Goal: Transaction & Acquisition: Purchase product/service

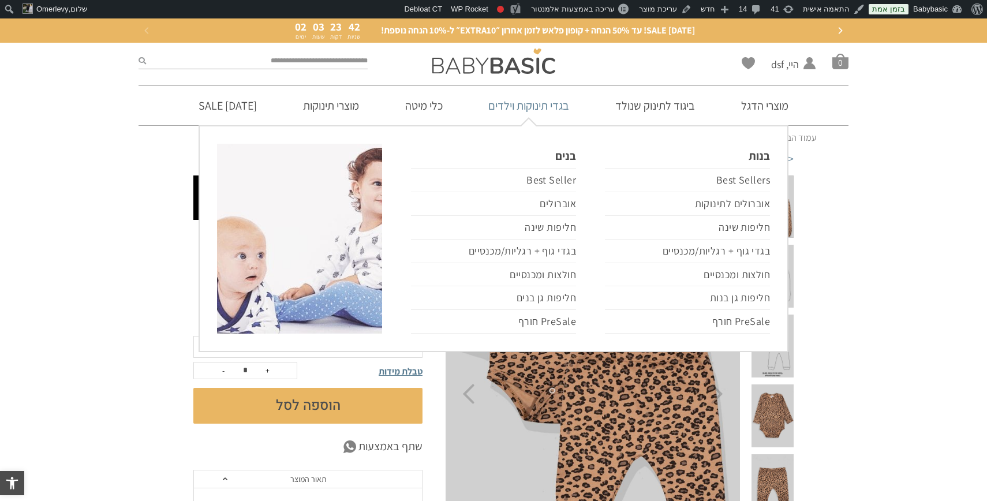
click at [562, 107] on link "בגדי תינוקות וילדים" at bounding box center [528, 105] width 115 height 39
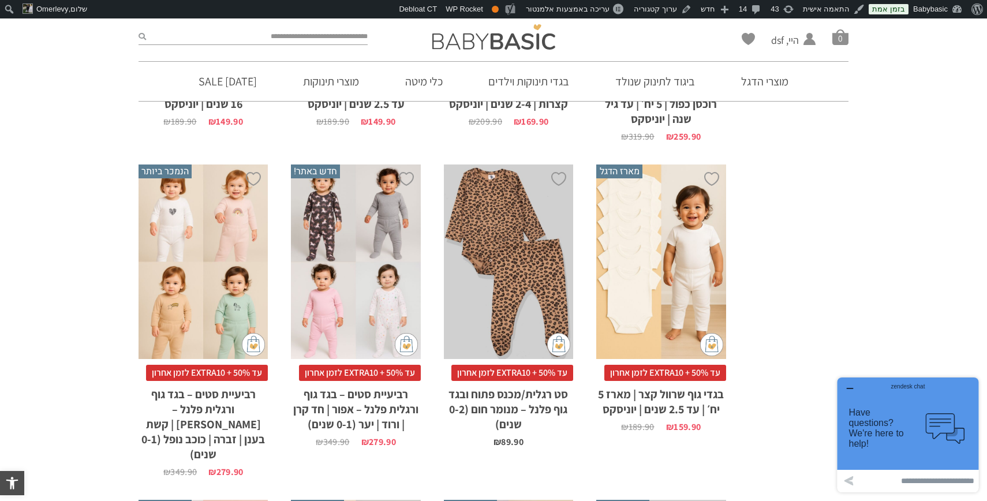
click at [850, 387] on icon "button" at bounding box center [849, 388] width 9 height 9
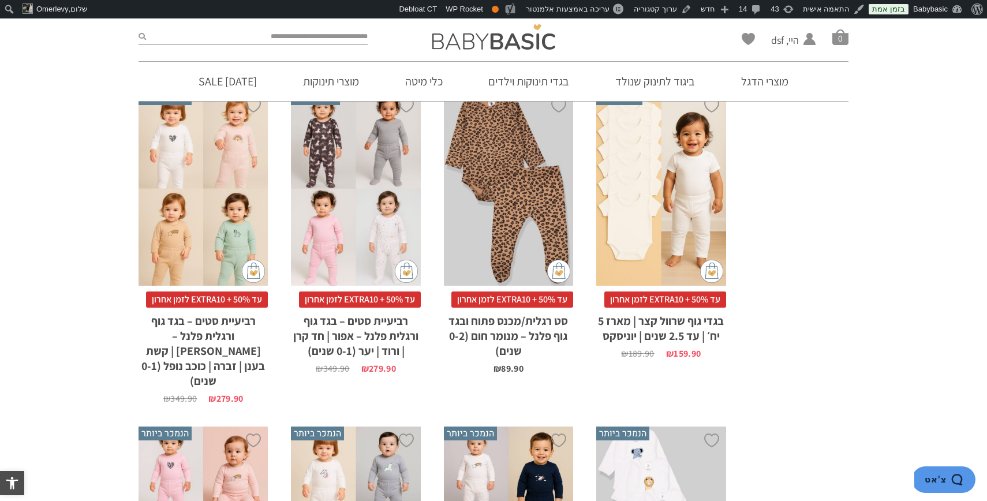
scroll to position [818, 0]
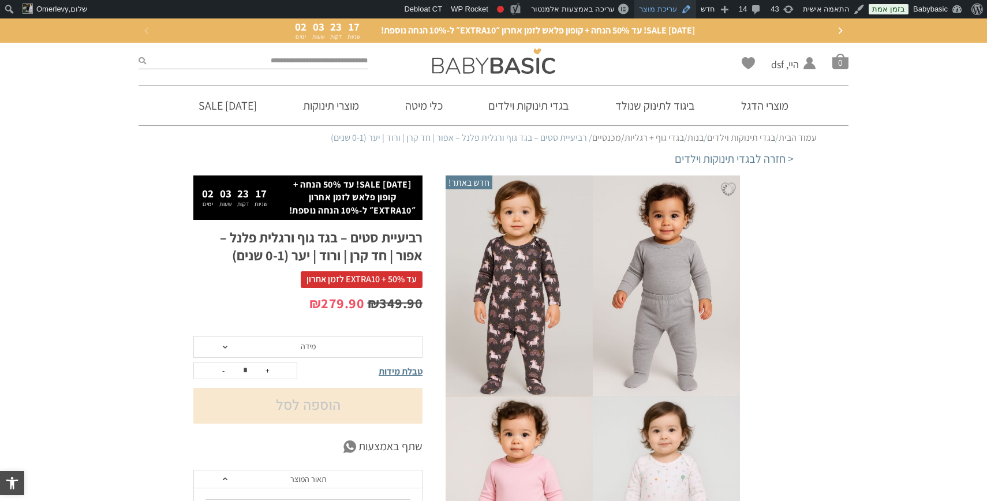
click at [666, 8] on link "עריכת מוצר" at bounding box center [666, 9] width 62 height 18
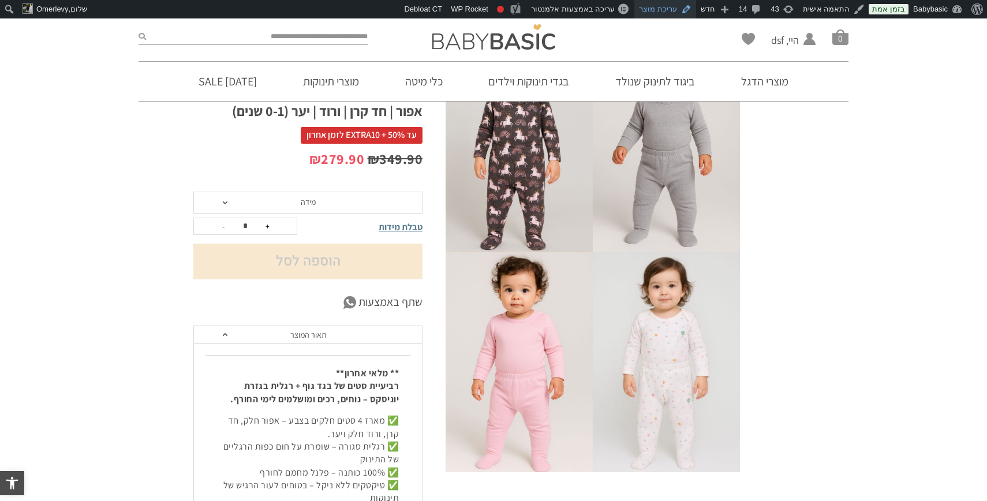
scroll to position [109, 0]
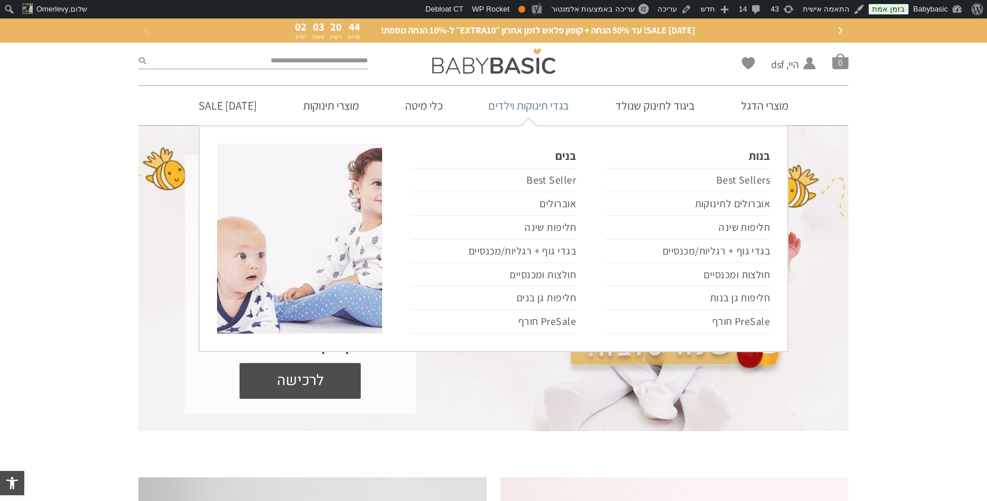
click at [531, 107] on link "בגדי תינוקות וילדים" at bounding box center [528, 105] width 115 height 39
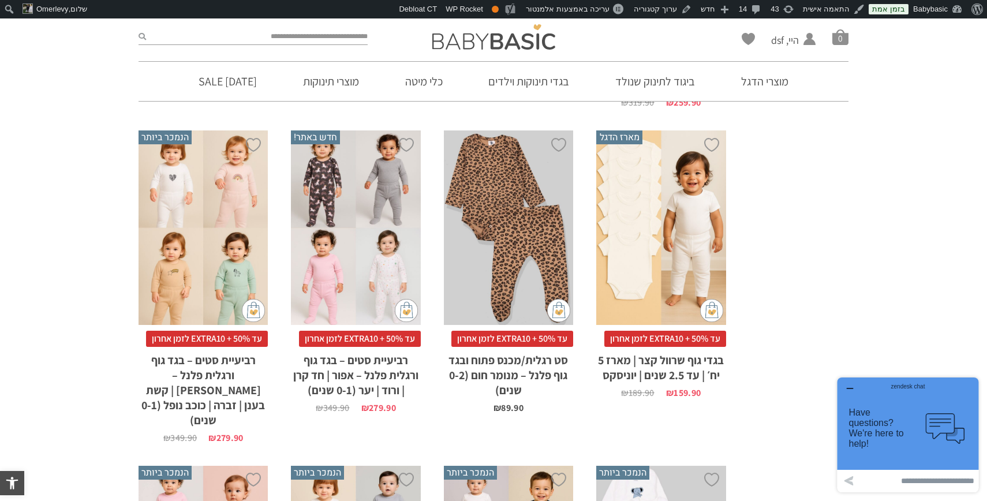
scroll to position [802, 0]
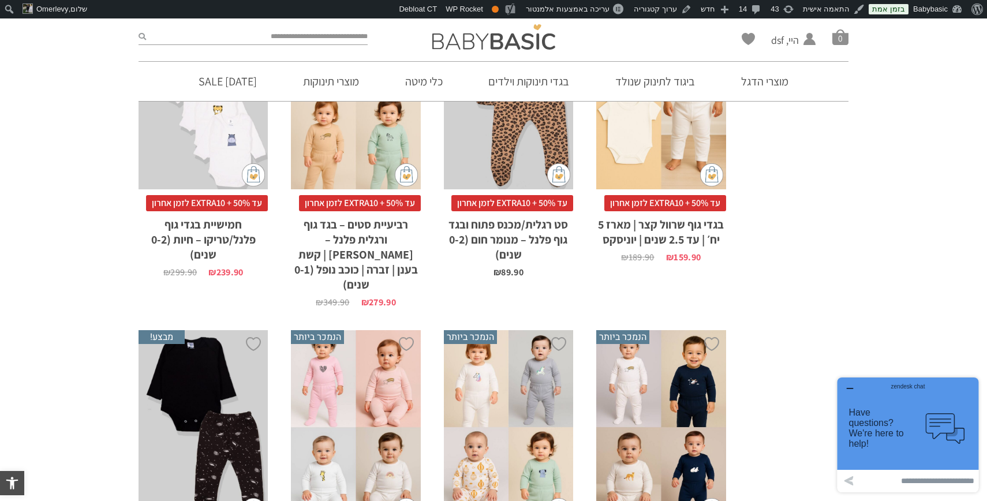
scroll to position [913, 0]
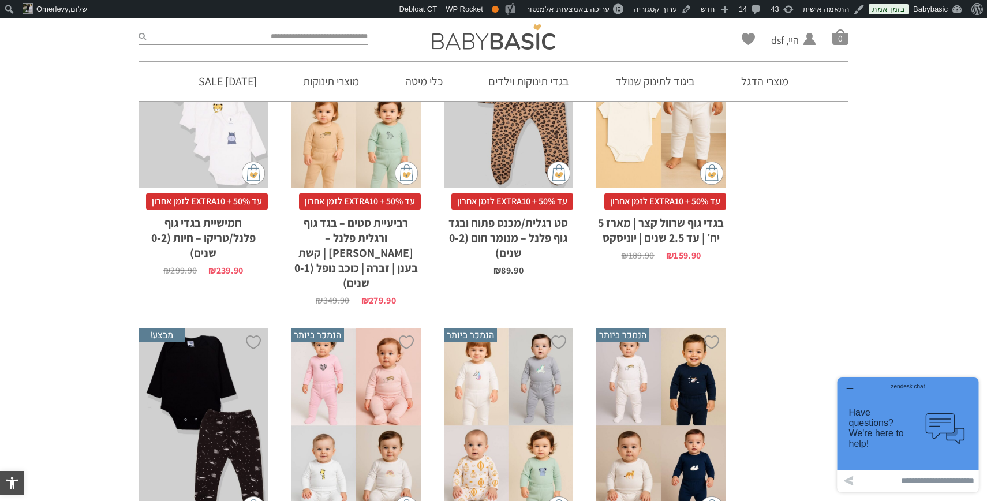
click at [853, 388] on div "zendesk chat" at bounding box center [908, 385] width 113 height 12
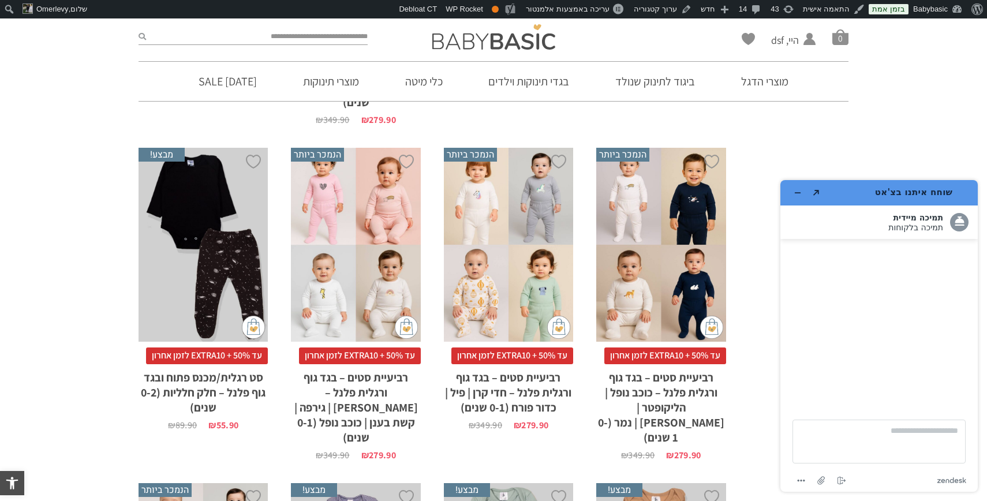
scroll to position [1107, 0]
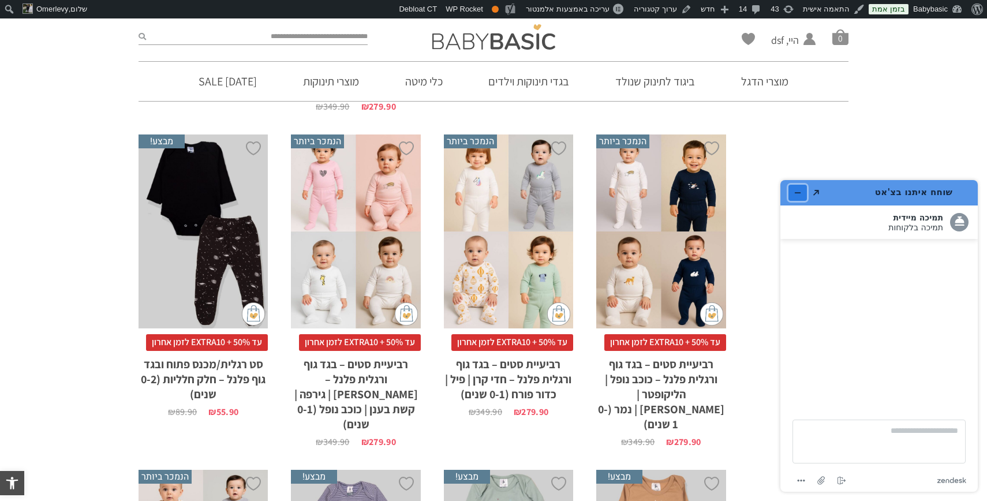
click at [797, 192] on icon "מזער את היישומון" at bounding box center [798, 193] width 8 height 8
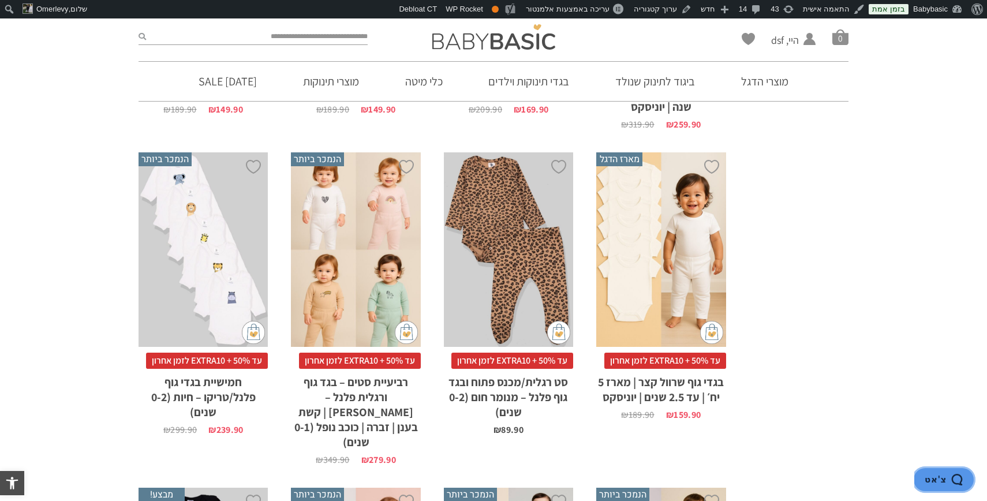
scroll to position [757, 0]
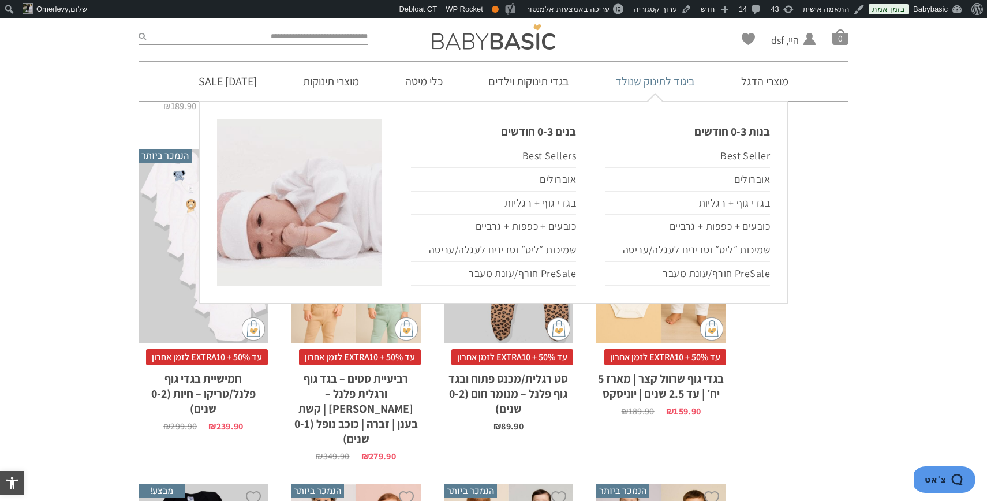
click at [673, 77] on link "ביגוד לתינוק שנולד" at bounding box center [655, 81] width 114 height 39
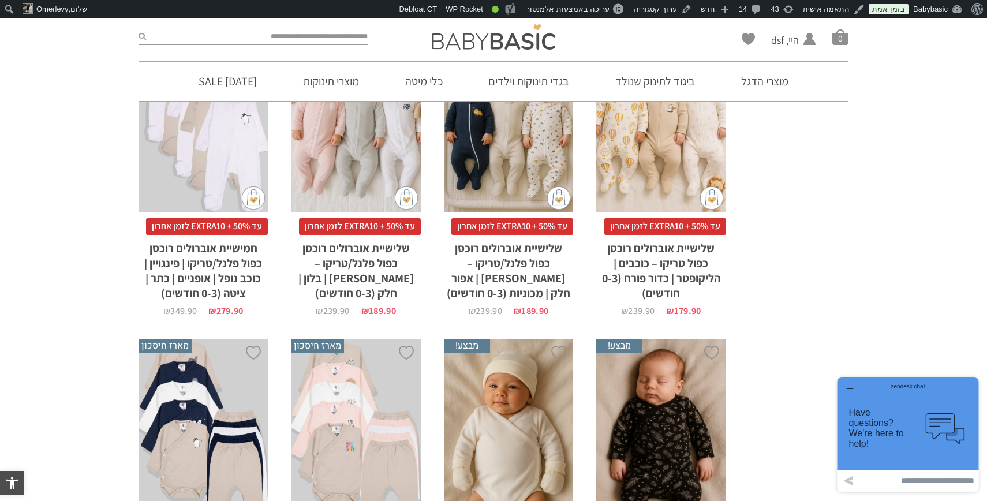
scroll to position [1869, 0]
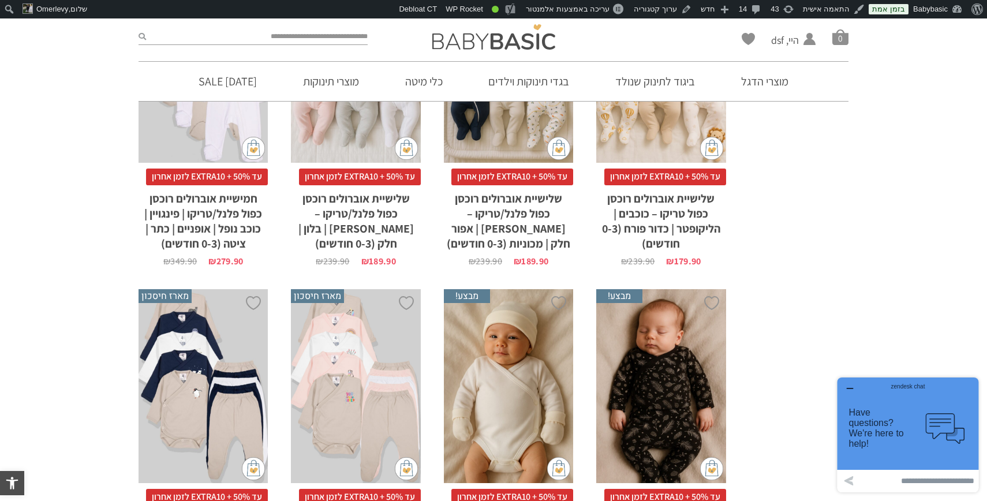
click at [847, 389] on icon "button" at bounding box center [850, 389] width 6 height 0
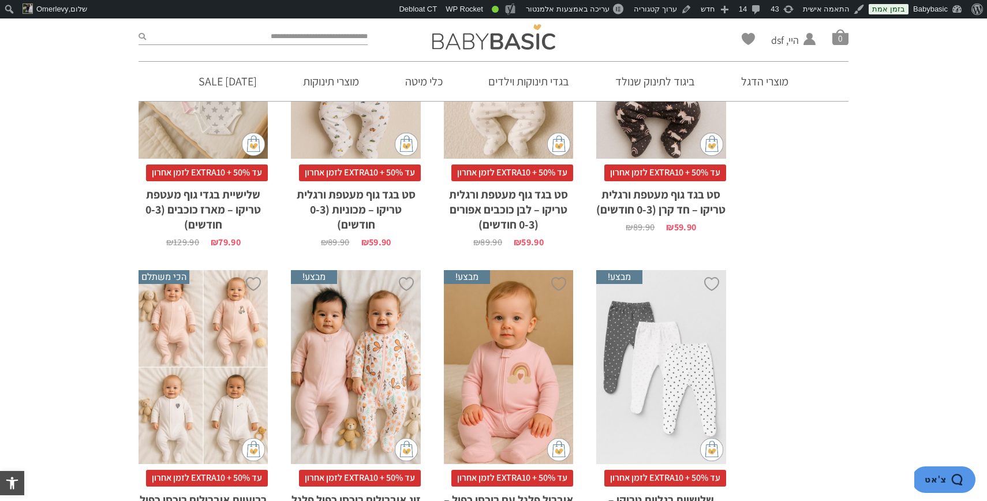
scroll to position [1441, 0]
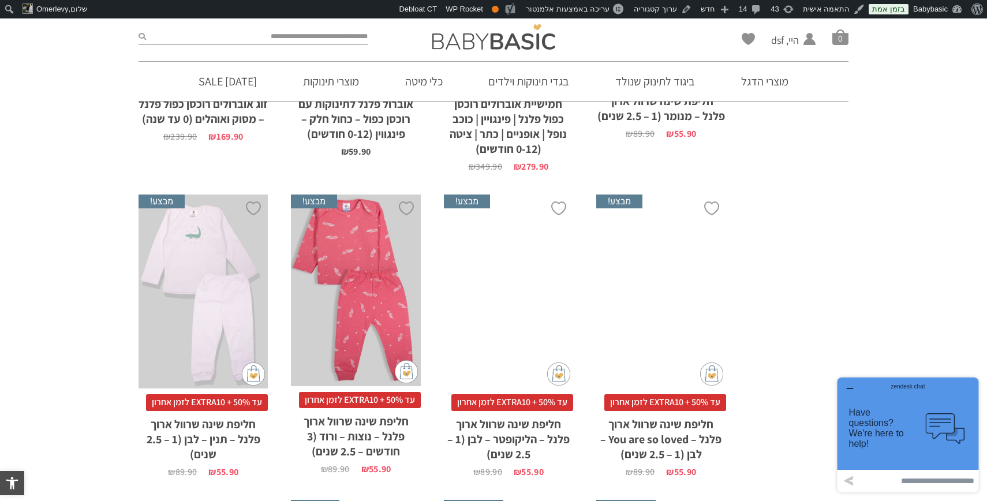
scroll to position [2362, 0]
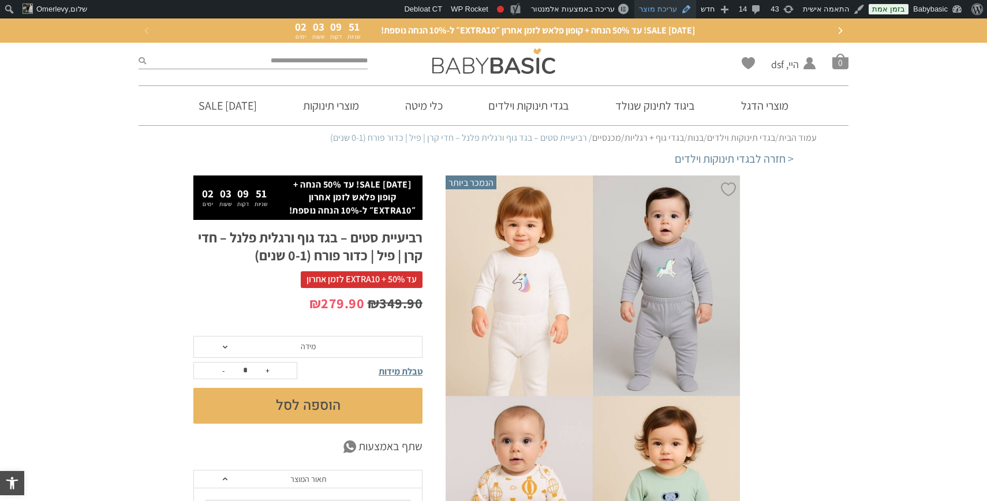
click at [668, 8] on link "עריכת מוצר" at bounding box center [666, 9] width 62 height 18
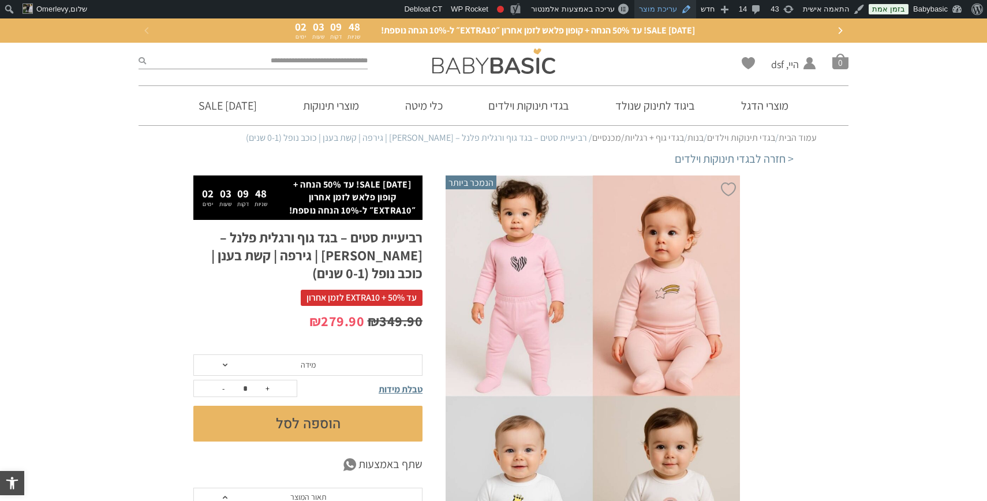
click at [666, 4] on link "עריכת מוצר" at bounding box center [666, 9] width 62 height 18
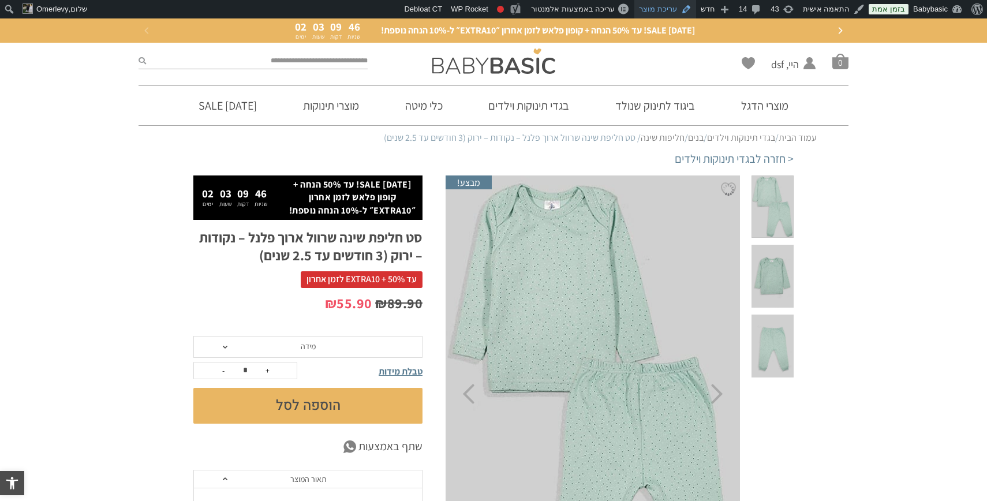
click at [660, 8] on link "עריכת מוצר" at bounding box center [666, 9] width 62 height 18
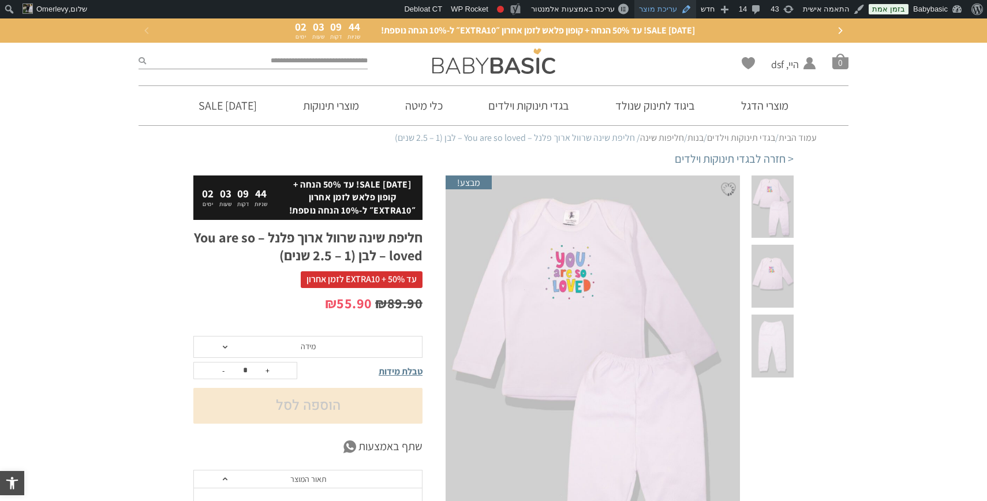
click at [669, 8] on link "עריכת מוצר" at bounding box center [666, 9] width 62 height 18
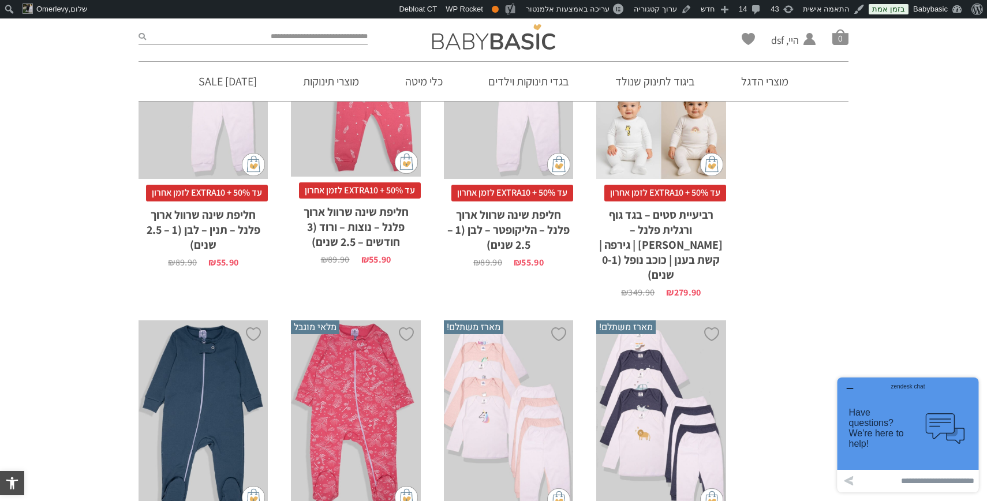
scroll to position [2736, 0]
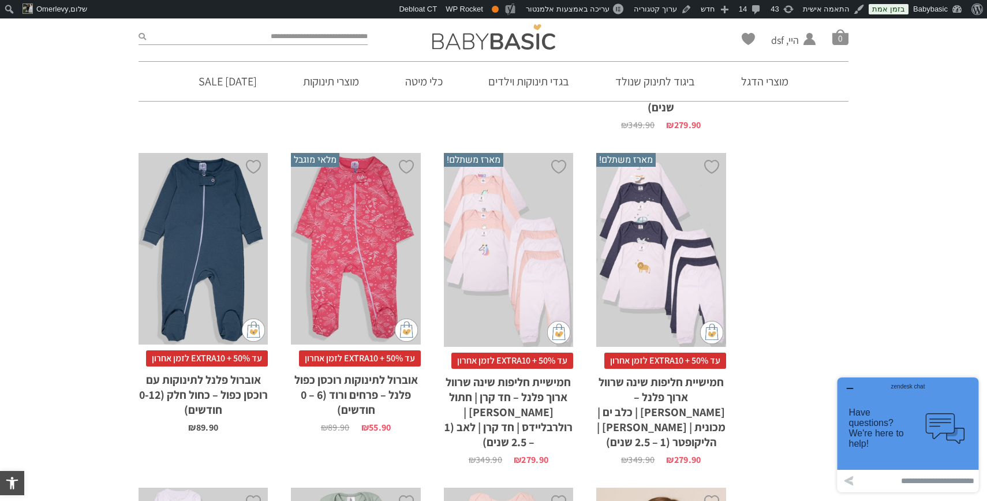
click at [848, 390] on icon "button" at bounding box center [849, 388] width 9 height 9
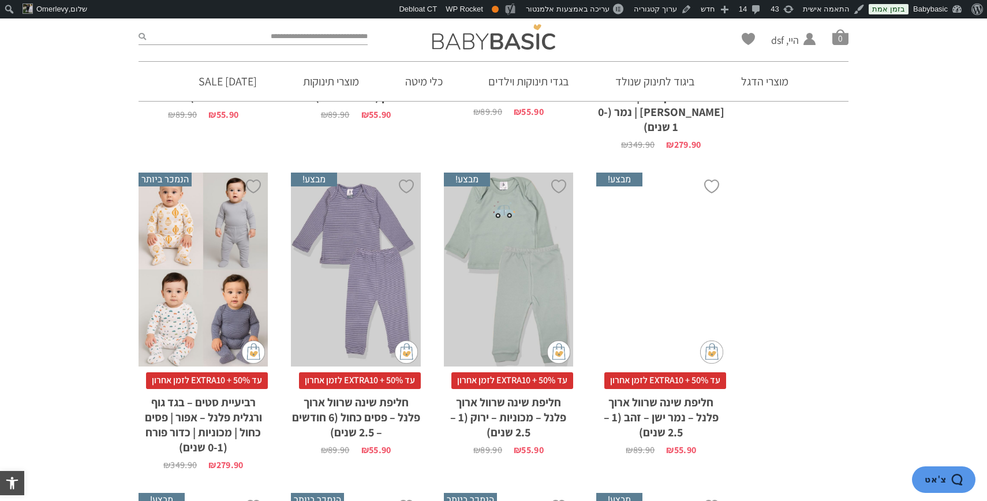
scroll to position [1104, 0]
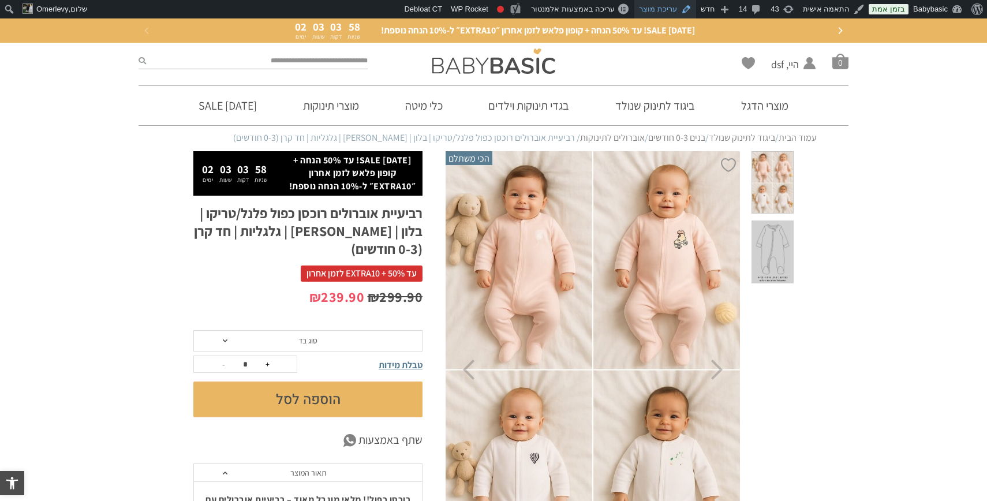
click at [665, 6] on link "עריכת מוצר" at bounding box center [666, 9] width 62 height 18
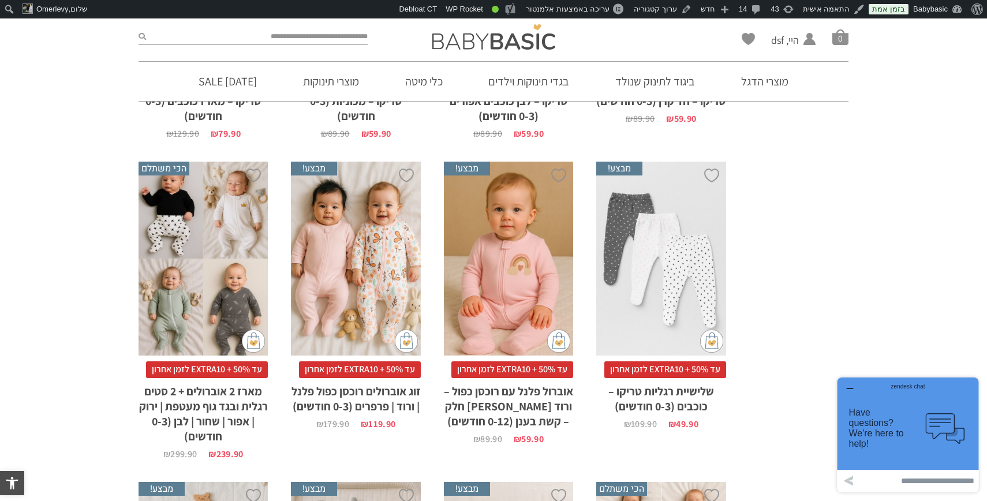
click at [230, 229] on div "x בחירת סוג בד טריקו (עונת מעבר/קיץ) פלנל (חורף)" at bounding box center [203, 259] width 129 height 195
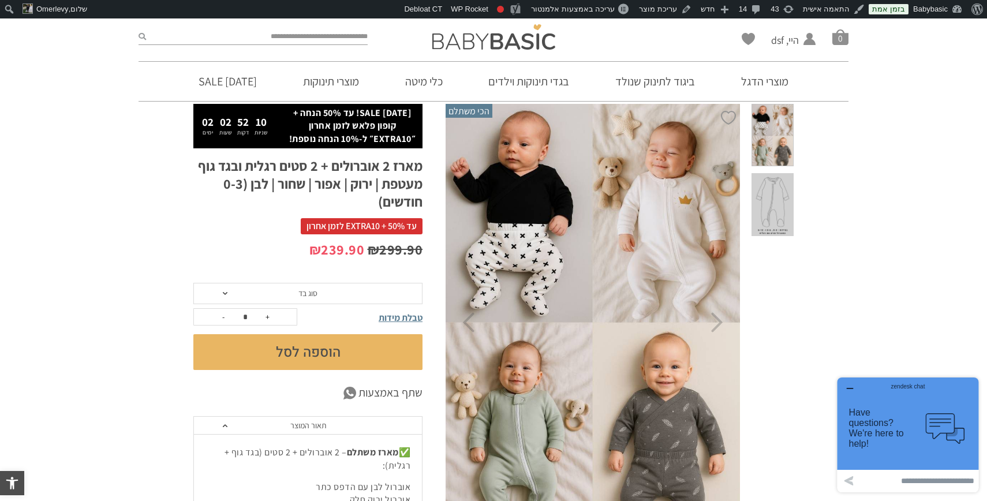
scroll to position [72, 0]
